Goal: Information Seeking & Learning: Learn about a topic

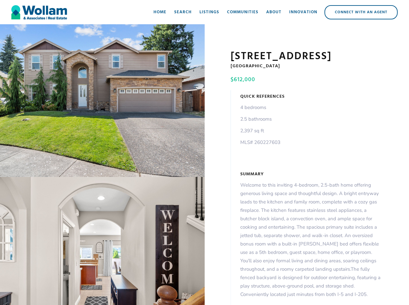
click at [102, 102] on div "open lightbox" at bounding box center [102, 100] width 205 height 153
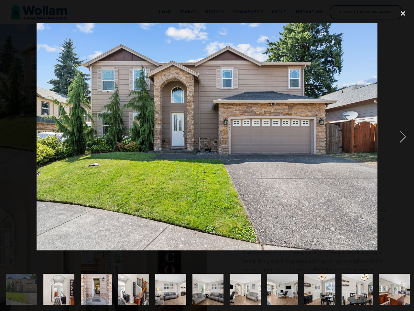
click at [102, 242] on img at bounding box center [207, 136] width 341 height 227
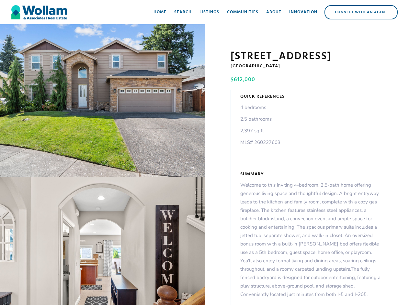
click at [102, 102] on div "open lightbox" at bounding box center [102, 100] width 205 height 153
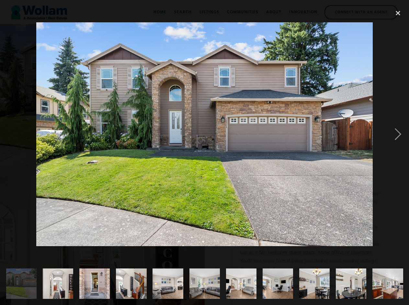
click at [102, 242] on img at bounding box center [204, 134] width 336 height 224
